Goal: Transaction & Acquisition: Obtain resource

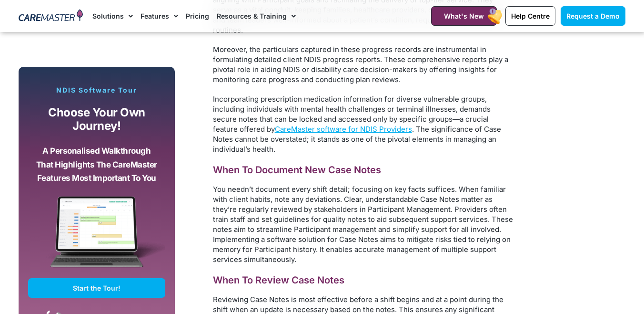
scroll to position [3219, 0]
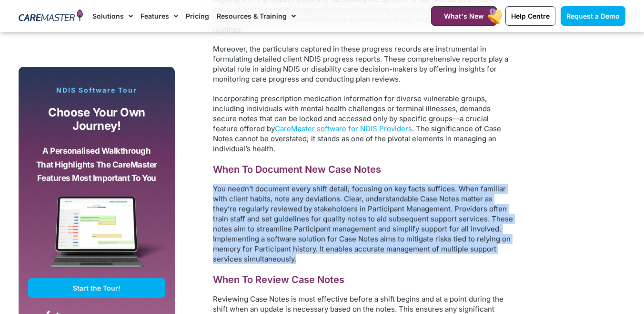
drag, startPoint x: 304, startPoint y: 229, endPoint x: 214, endPoint y: 155, distance: 116.2
click at [214, 183] on p "You needn’t document every shift detail; focusing on key facts suffices. When f…" at bounding box center [363, 223] width 300 height 80
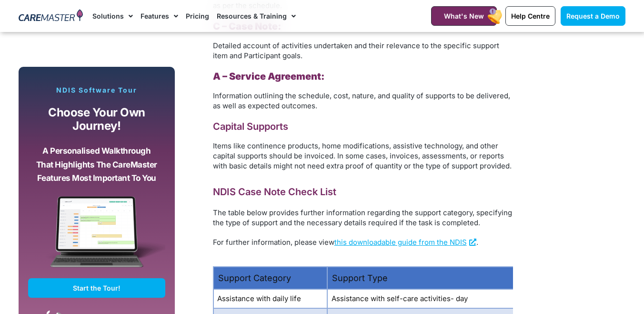
scroll to position [1301, 0]
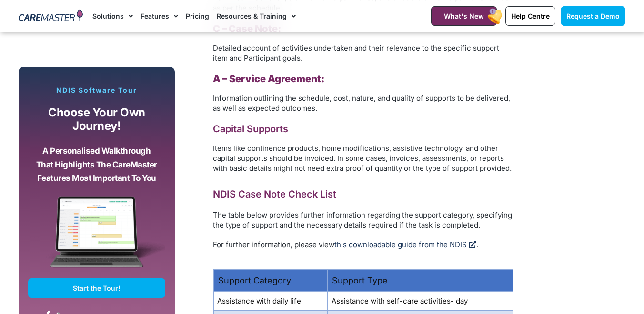
click at [414, 246] on link "this downloadable guide from the NDIS" at bounding box center [406, 244] width 142 height 9
